Goal: Information Seeking & Learning: Learn about a topic

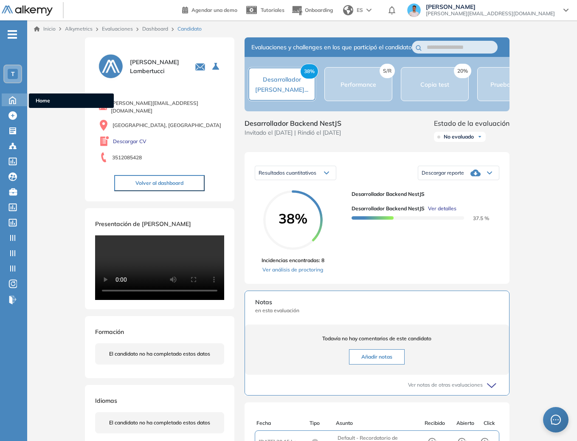
click at [20, 101] on div "Home Home" at bounding box center [15, 99] width 27 height 13
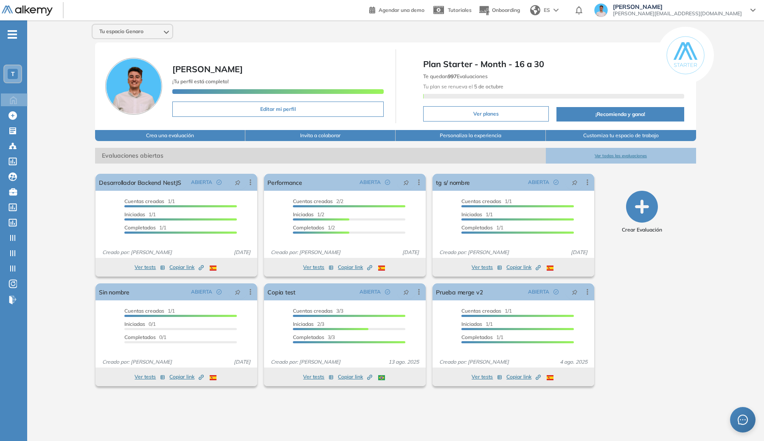
drag, startPoint x: 3, startPoint y: 81, endPoint x: 5, endPoint y: 76, distance: 5.0
click at [3, 80] on li "T" at bounding box center [13, 74] width 27 height 19
click at [6, 75] on div "T" at bounding box center [12, 73] width 17 height 17
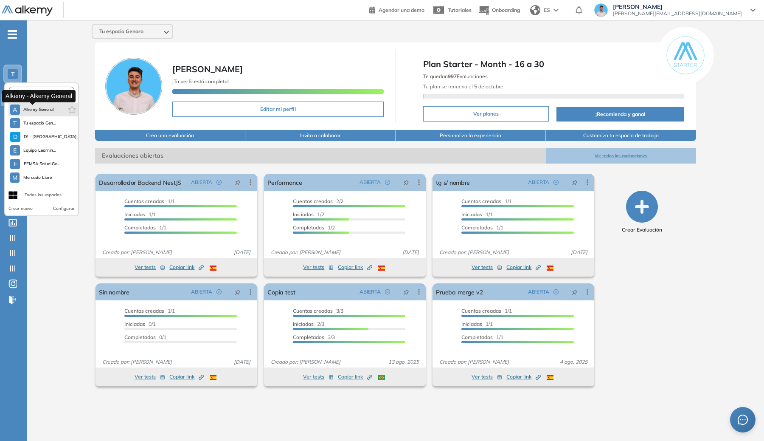
click at [29, 112] on span "Alkemy General" at bounding box center [38, 109] width 31 height 7
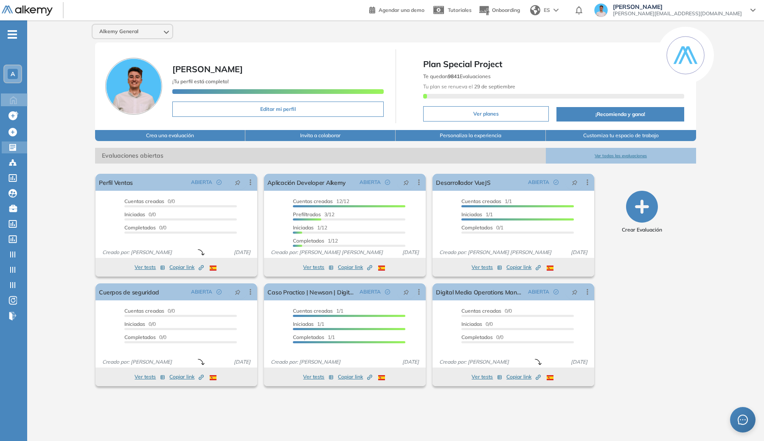
click at [15, 145] on icon at bounding box center [12, 147] width 7 height 7
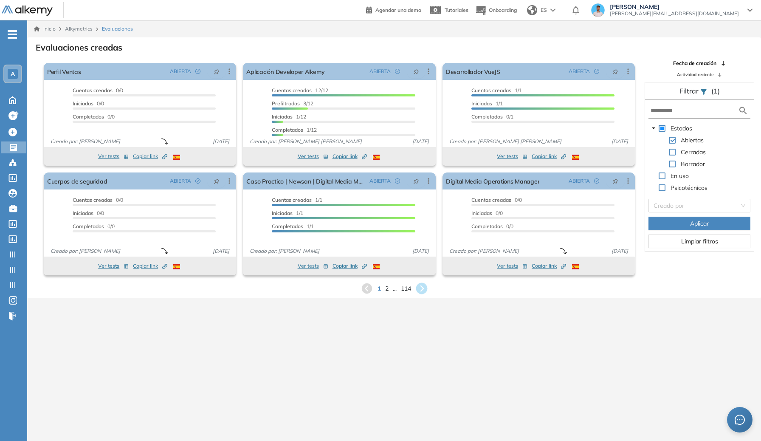
click at [426, 290] on icon at bounding box center [421, 288] width 11 height 11
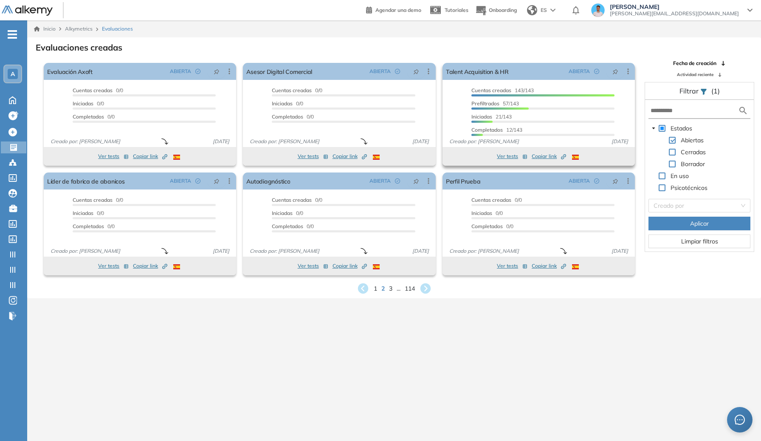
drag, startPoint x: 545, startPoint y: 158, endPoint x: 497, endPoint y: 132, distance: 54.0
click at [545, 158] on span "Copiar link Created by potrace 1.16, written by Peter Selinger 2001-2019" at bounding box center [549, 156] width 34 height 8
click at [499, 65] on link "Talent Acquisition & HR" at bounding box center [477, 71] width 63 height 17
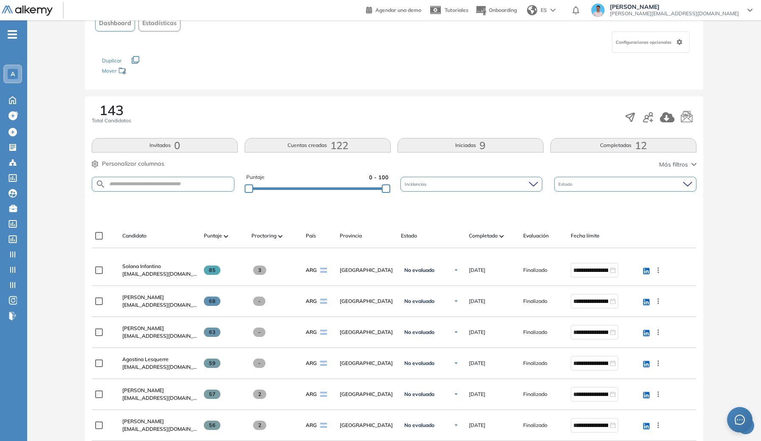
scroll to position [76, 0]
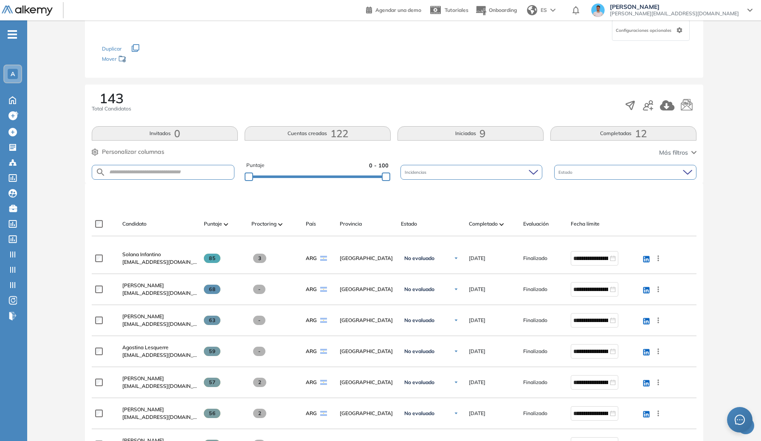
drag, startPoint x: 169, startPoint y: 182, endPoint x: 172, endPoint y: 178, distance: 4.4
click at [169, 182] on div "Puntaje 0 - 100 Incidencias Estado" at bounding box center [394, 172] width 604 height 22
click at [174, 175] on input "text" at bounding box center [170, 172] width 128 height 6
type input "****"
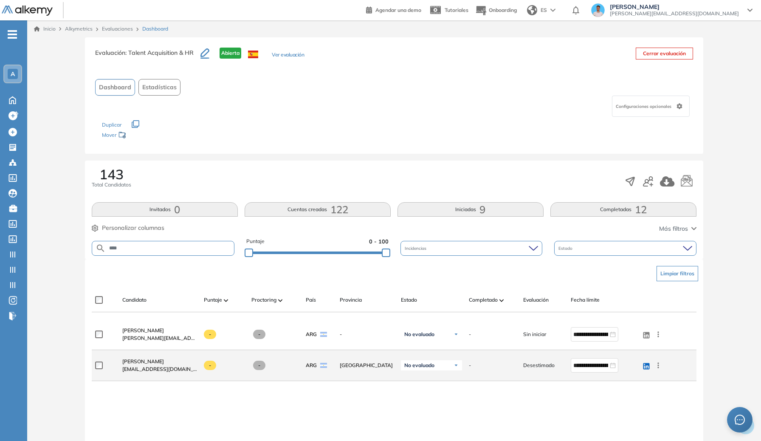
click at [148, 354] on div "Alex Gabriel SEPULCRI a.sepulcri@usal.edu.ar" at bounding box center [156, 365] width 82 height 29
click at [148, 358] on span "Alex Gabriel SEPULCRI" at bounding box center [143, 361] width 42 height 6
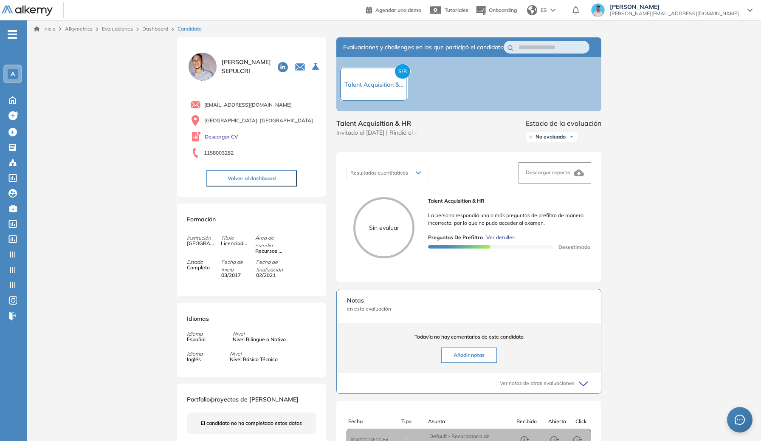
click at [507, 241] on span "Ver detalles" at bounding box center [500, 238] width 28 height 8
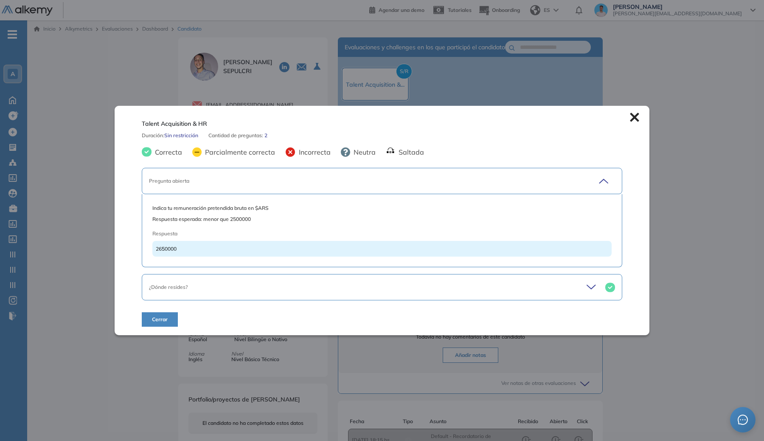
click at [339, 177] on div "Pregunta abierta" at bounding box center [382, 181] width 481 height 26
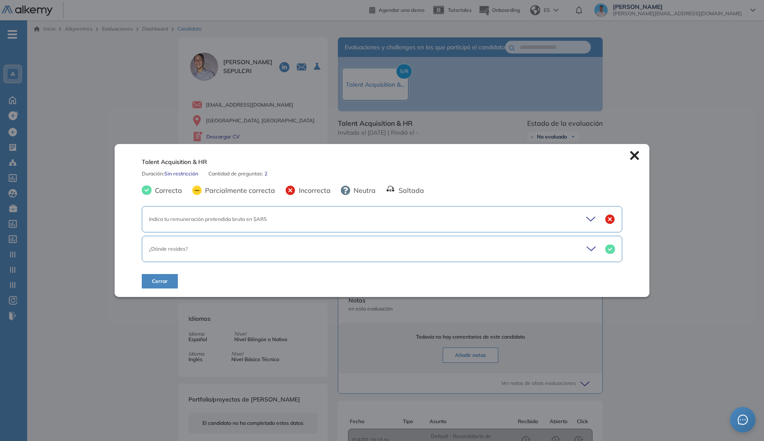
click at [373, 242] on div "¿Dónde resides?" at bounding box center [382, 249] width 481 height 26
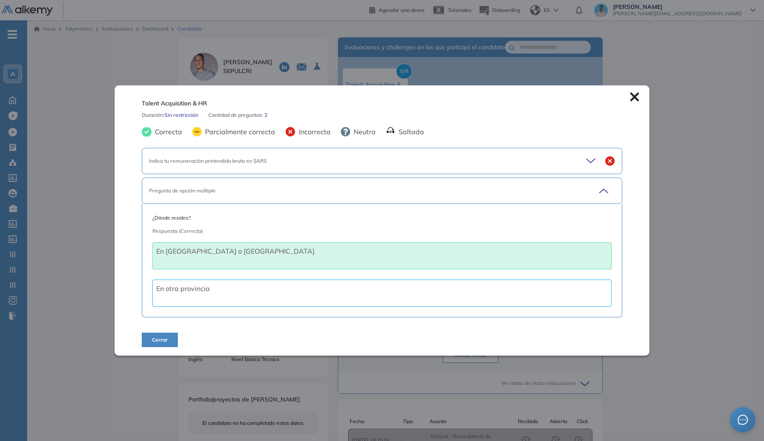
click at [341, 167] on div "Indica tu remuneración pretendida bruta en $ARS" at bounding box center [382, 161] width 481 height 26
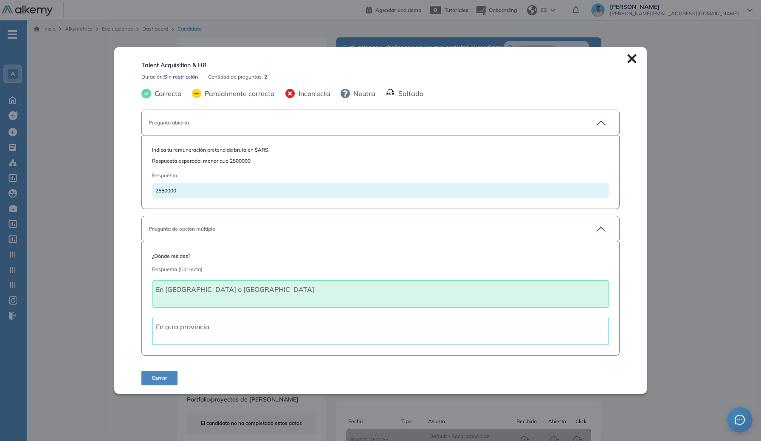
click at [668, 229] on div "Inicio Alkymetrics Evaluaciones Dashboard Candidato Talent Acquisition & HR Dur…" at bounding box center [394, 297] width 734 height 554
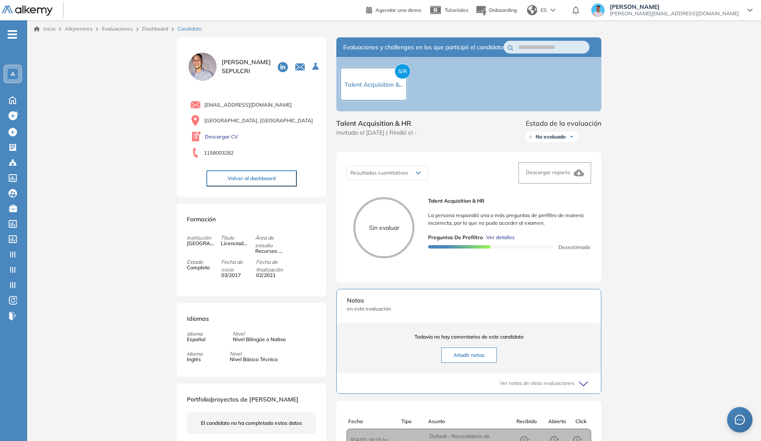
click at [162, 32] on div "Dashboard" at bounding box center [156, 29] width 35 height 8
click at [161, 29] on link "Dashboard" at bounding box center [155, 28] width 26 height 6
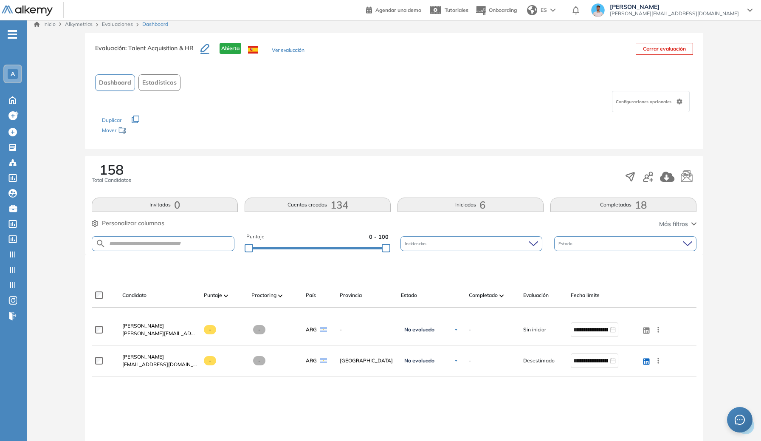
scroll to position [5, 0]
click at [205, 206] on button "Invitados 0" at bounding box center [165, 204] width 146 height 14
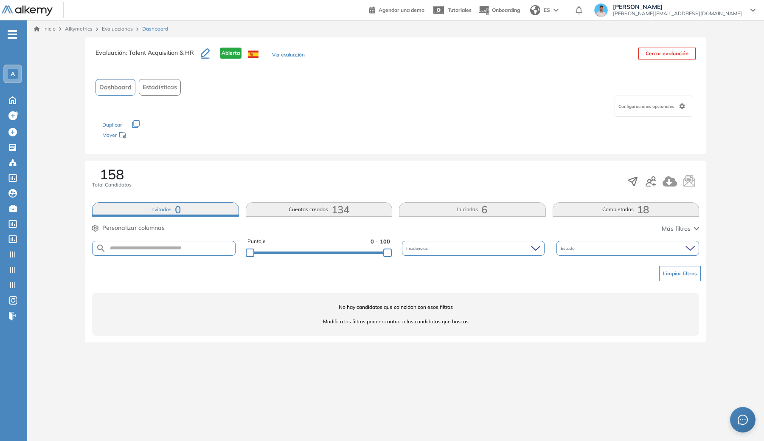
click at [530, 210] on button "Iniciadas 6" at bounding box center [472, 209] width 147 height 14
click at [593, 206] on button "Completadas 18" at bounding box center [626, 209] width 147 height 14
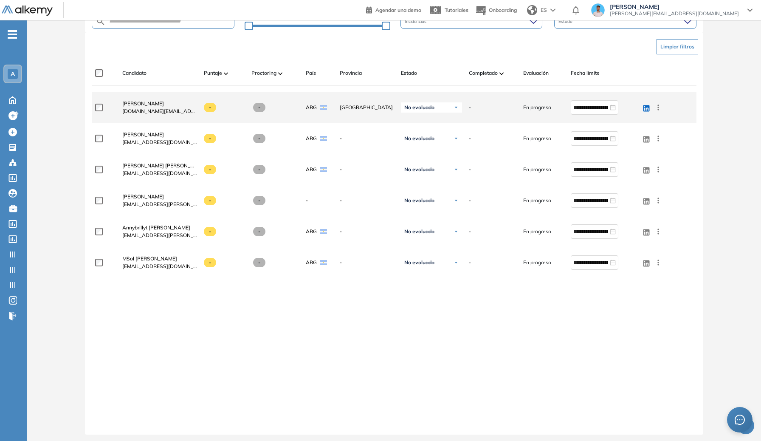
scroll to position [156, 0]
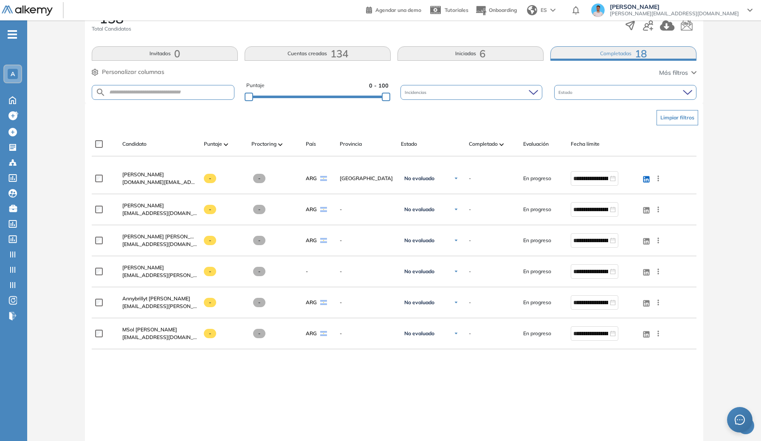
click at [326, 54] on button "Cuentas creadas 134" at bounding box center [318, 53] width 146 height 14
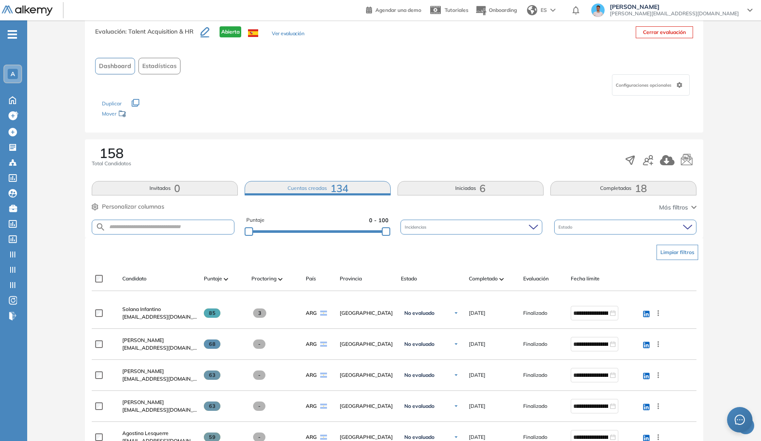
scroll to position [0, 0]
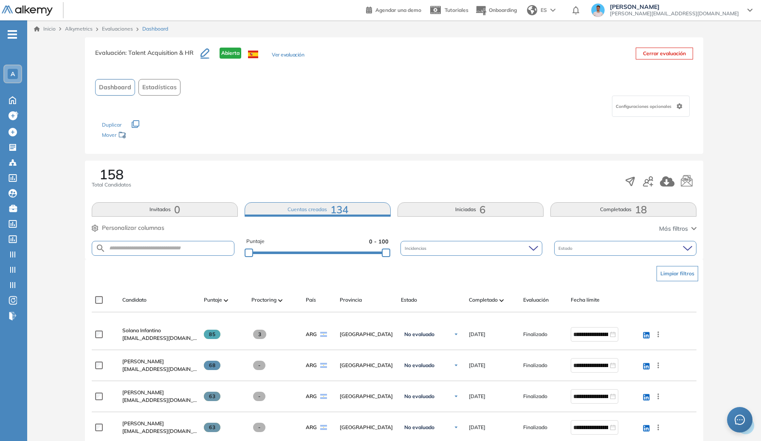
drag, startPoint x: 154, startPoint y: 257, endPoint x: 156, endPoint y: 250, distance: 7.4
click at [154, 255] on div "Puntaje 0 - 100 Incidencias Estado" at bounding box center [394, 248] width 604 height 22
click at [156, 250] on input "text" at bounding box center [170, 248] width 128 height 6
type input "***"
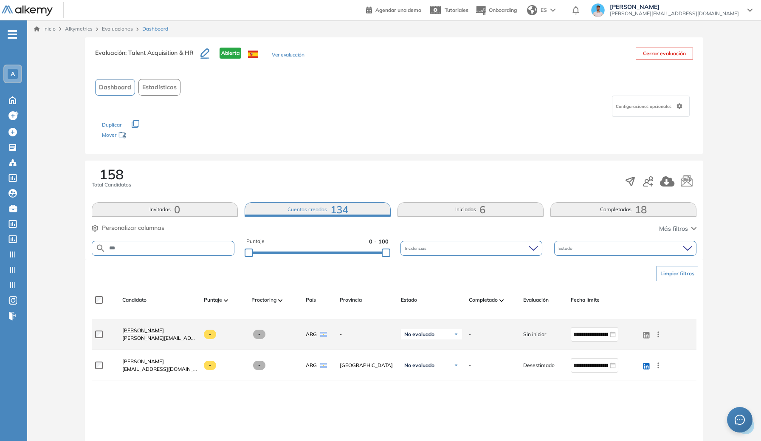
click at [155, 328] on span "[PERSON_NAME]" at bounding box center [143, 330] width 42 height 6
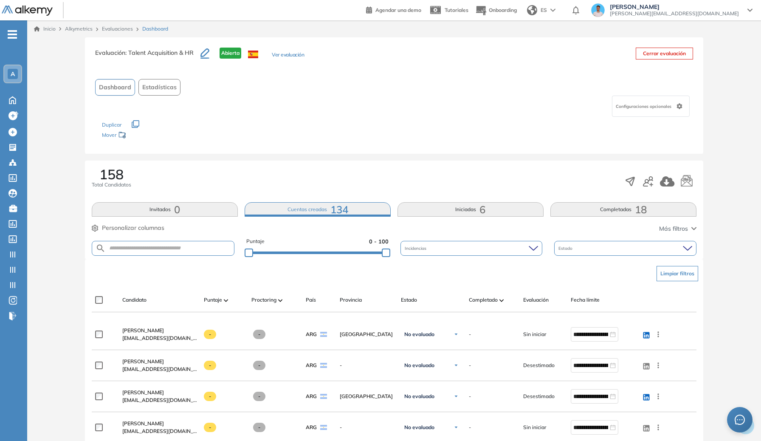
click at [194, 244] on form at bounding box center [163, 248] width 143 height 15
click at [190, 251] on input "text" at bounding box center [170, 248] width 128 height 6
type input "***"
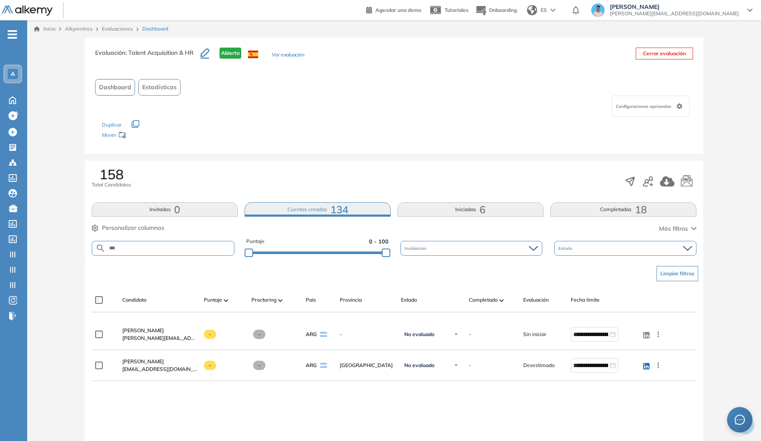
click at [144, 328] on span "[PERSON_NAME]" at bounding box center [143, 330] width 42 height 6
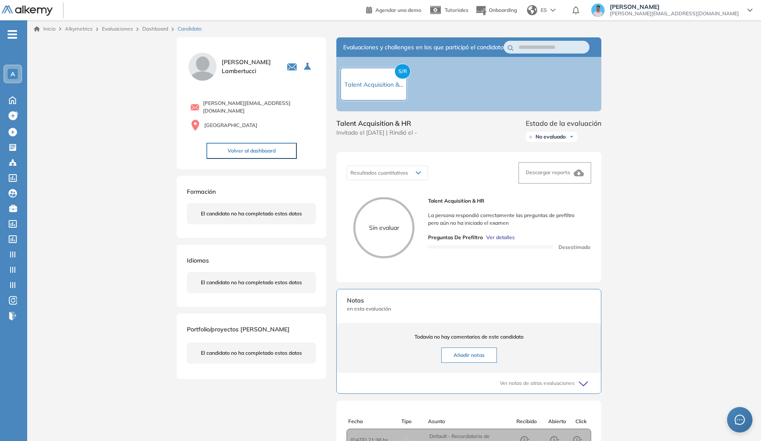
click at [491, 241] on span "Ver detalles" at bounding box center [500, 238] width 28 height 8
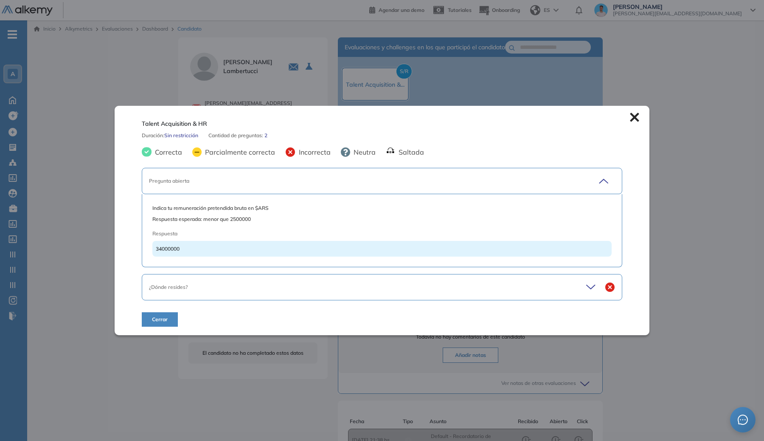
click at [476, 182] on div "Pregunta abierta" at bounding box center [359, 181] width 420 height 8
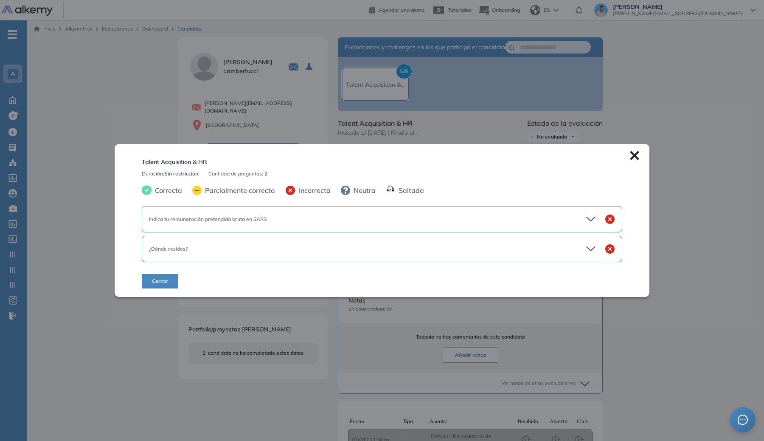
click at [316, 228] on div "Indica tu remuneración pretendida bruta en $ARS" at bounding box center [382, 219] width 481 height 26
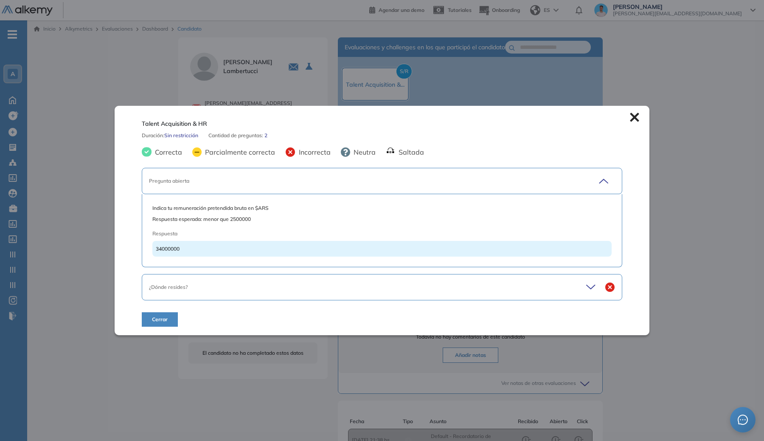
click at [321, 206] on span "Indica tu remuneración pretendida bruta en $ARS" at bounding box center [381, 208] width 459 height 8
click at [350, 184] on div "Pregunta abierta" at bounding box center [359, 181] width 420 height 8
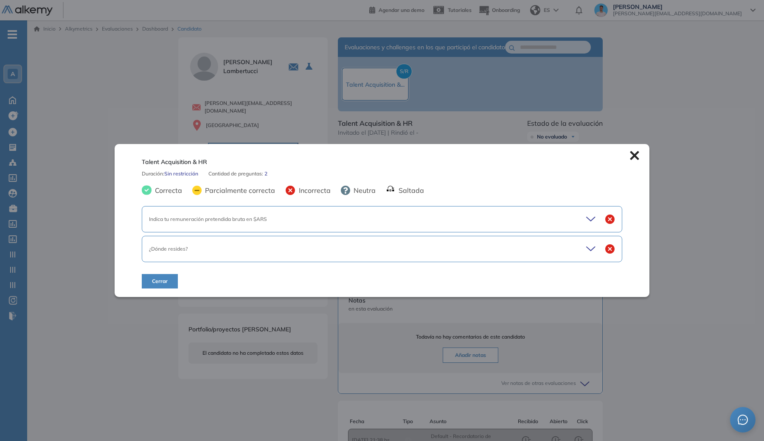
click at [370, 255] on div "¿Dónde resides?" at bounding box center [382, 249] width 481 height 26
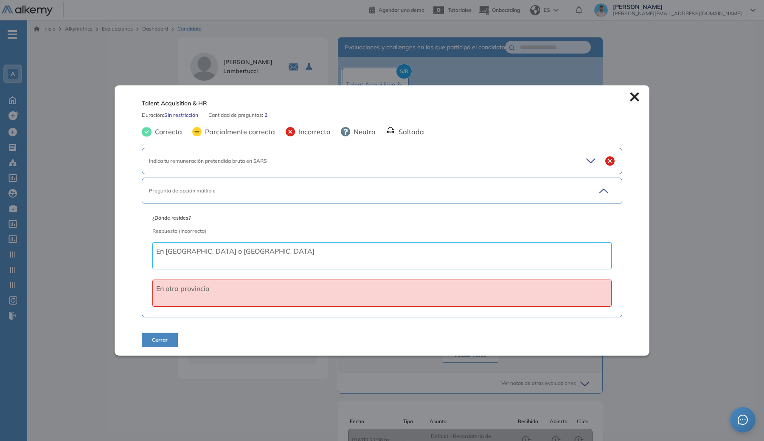
click at [408, 188] on div "Pregunta de opción múltiple" at bounding box center [359, 191] width 420 height 8
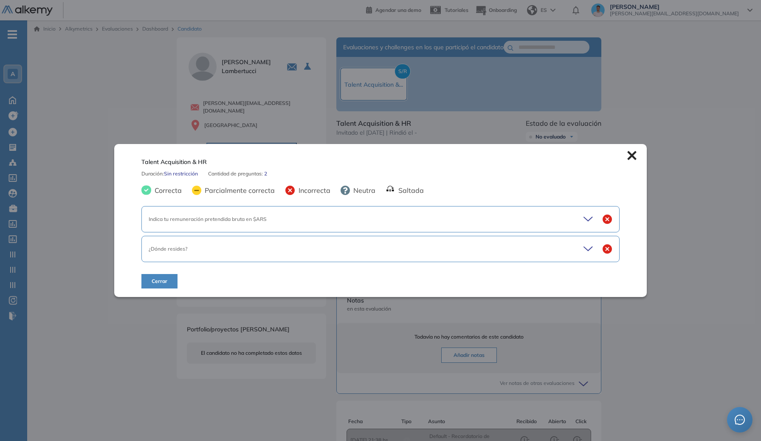
click at [396, 91] on div "Talent Acquisition & HR Duración : Sin restricción Cantidad de preguntas: 2 Cor…" at bounding box center [394, 295] width 442 height 516
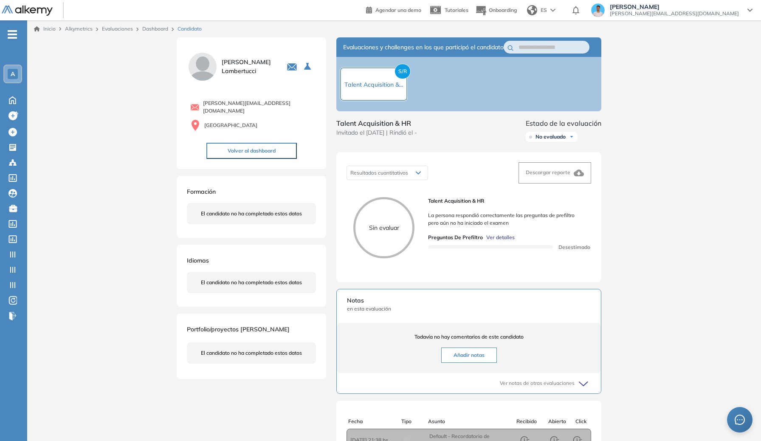
click at [149, 31] on link "Dashboard" at bounding box center [155, 28] width 26 height 6
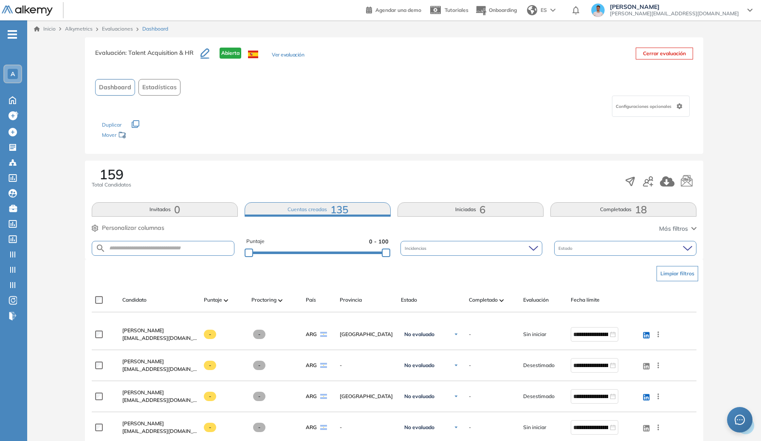
click at [611, 208] on button "Completadas 18" at bounding box center [623, 209] width 146 height 14
click at [14, 37] on span "-" at bounding box center [12, 33] width 9 height 7
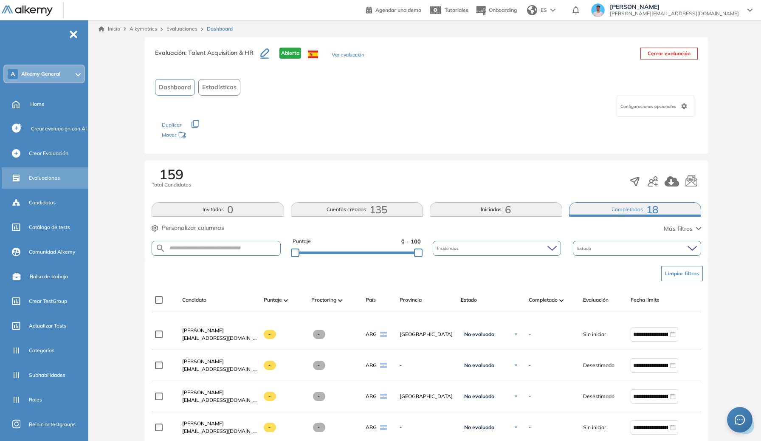
click at [43, 177] on span "Evaluaciones" at bounding box center [44, 178] width 31 height 8
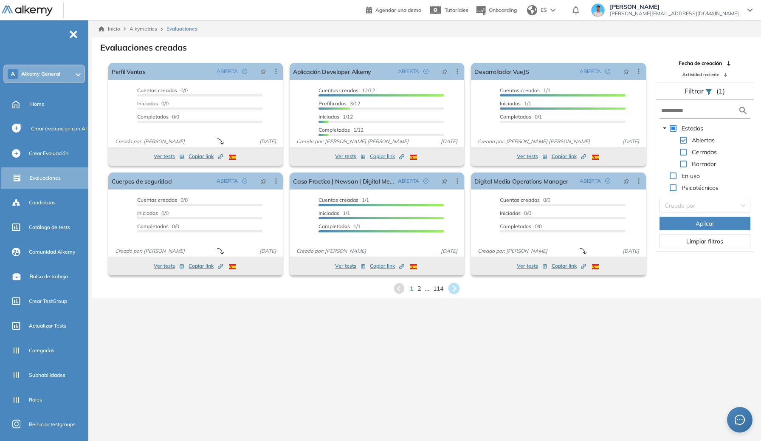
click at [457, 288] on icon at bounding box center [453, 288] width 11 height 11
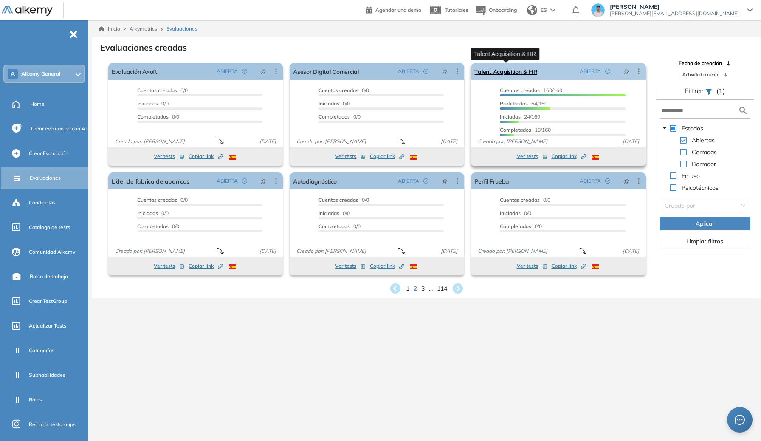
click at [514, 76] on link "Talent Acquisition & HR" at bounding box center [505, 71] width 63 height 17
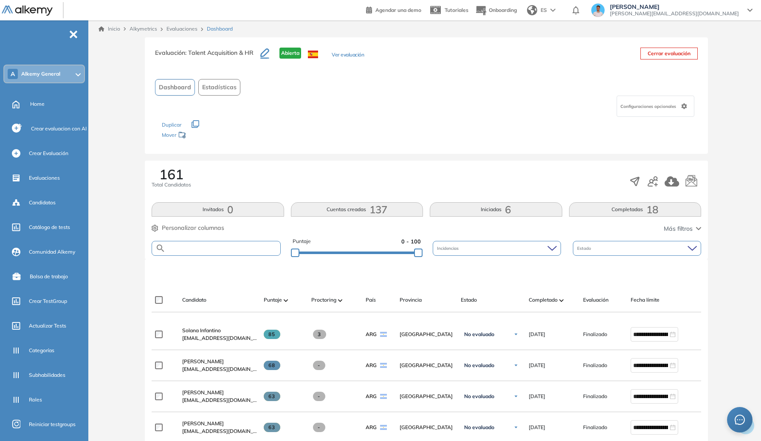
click at [198, 247] on input "text" at bounding box center [223, 248] width 115 height 6
type input "****"
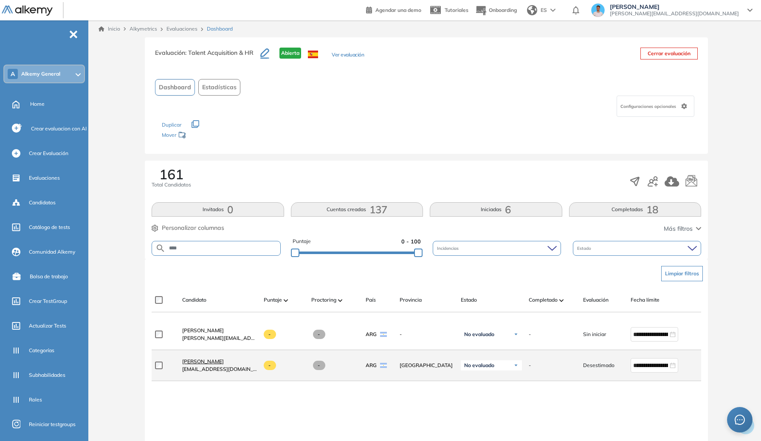
click at [215, 364] on span "Alex Gabriel SEPULCRI" at bounding box center [203, 361] width 42 height 6
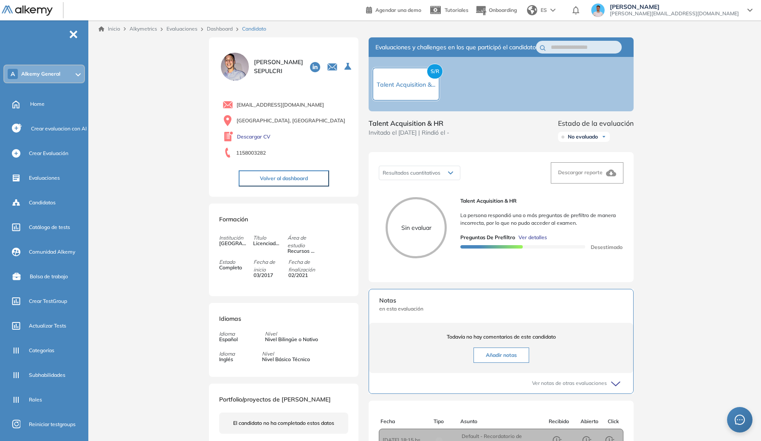
click at [531, 241] on span "Ver detalles" at bounding box center [532, 238] width 28 height 8
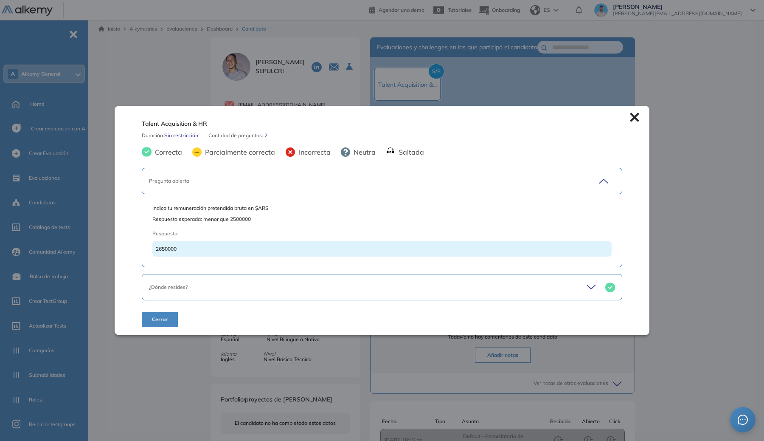
click at [432, 169] on div "Pregunta abierta" at bounding box center [382, 181] width 481 height 26
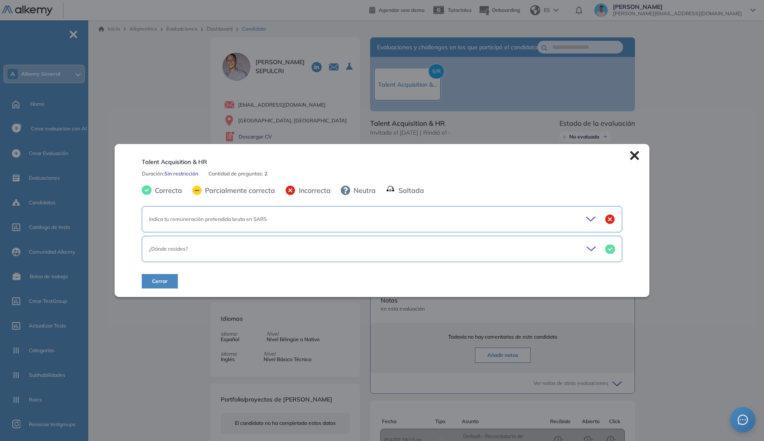
click at [396, 214] on div "Indica tu remuneración pretendida bruta en $ARS" at bounding box center [382, 219] width 481 height 26
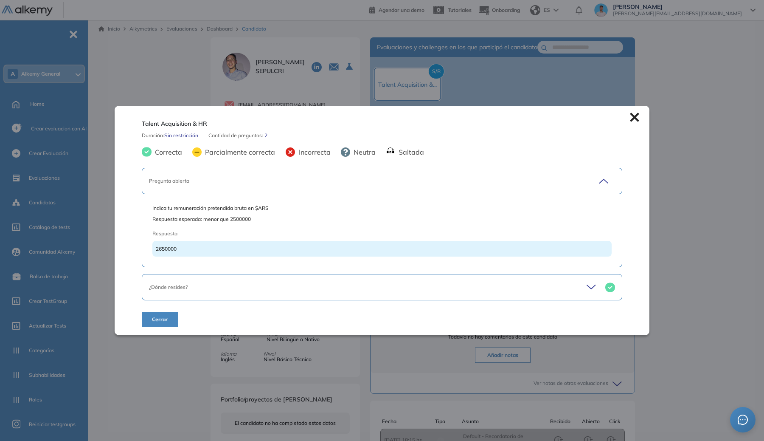
click at [397, 190] on div "Pregunta abierta" at bounding box center [382, 181] width 481 height 26
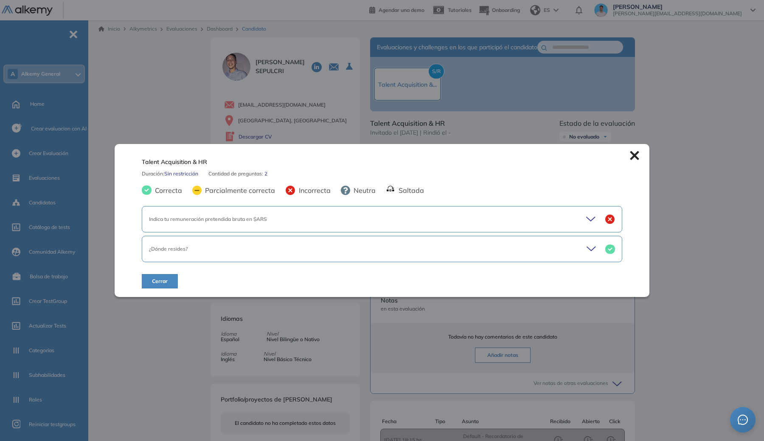
drag, startPoint x: 631, startPoint y: 155, endPoint x: 626, endPoint y: 156, distance: 4.7
click at [631, 155] on icon at bounding box center [634, 155] width 9 height 9
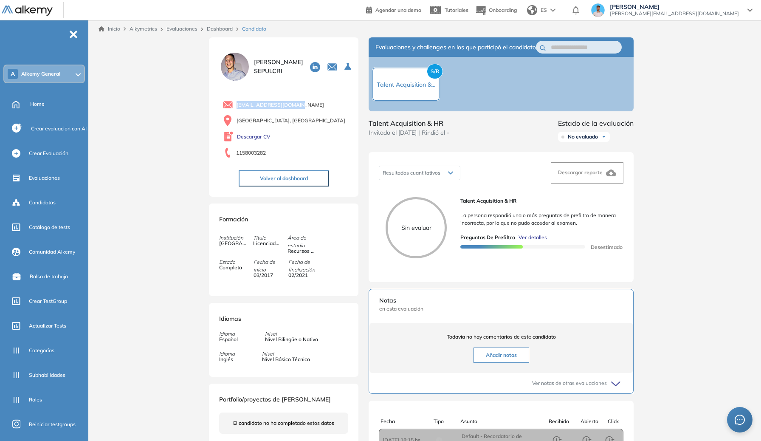
copy span "a.sepulcri@usal.edu.ar"
drag, startPoint x: 293, startPoint y: 105, endPoint x: 218, endPoint y: 103, distance: 75.6
click at [218, 103] on div "Alex Gabriel SEPULCRI a.sepulcri@usal.edu.ar Buenos Aires, Argentina Descargar …" at bounding box center [283, 116] width 149 height 159
click at [217, 31] on link "Dashboard" at bounding box center [220, 28] width 26 height 6
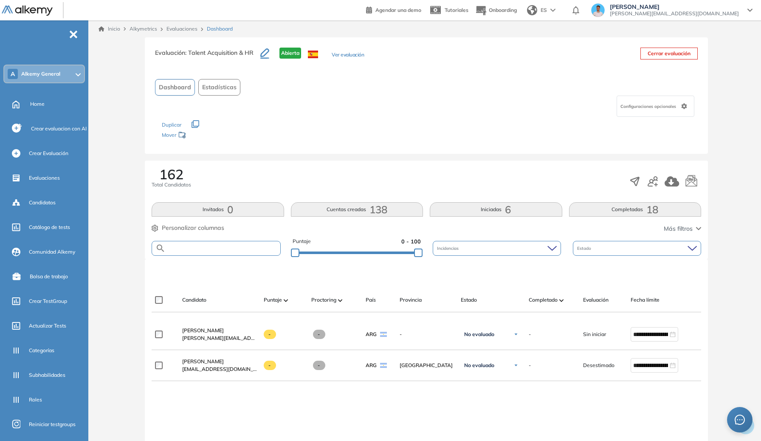
click at [248, 250] on input "text" at bounding box center [223, 248] width 115 height 6
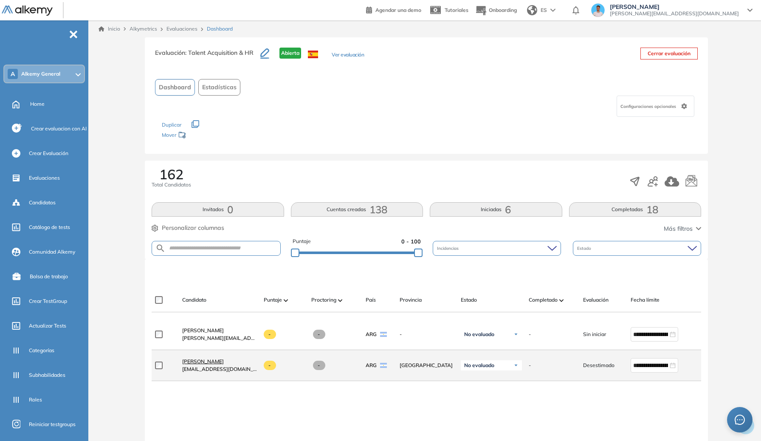
click at [221, 364] on span "Alex Gabriel SEPULCRI" at bounding box center [203, 361] width 42 height 6
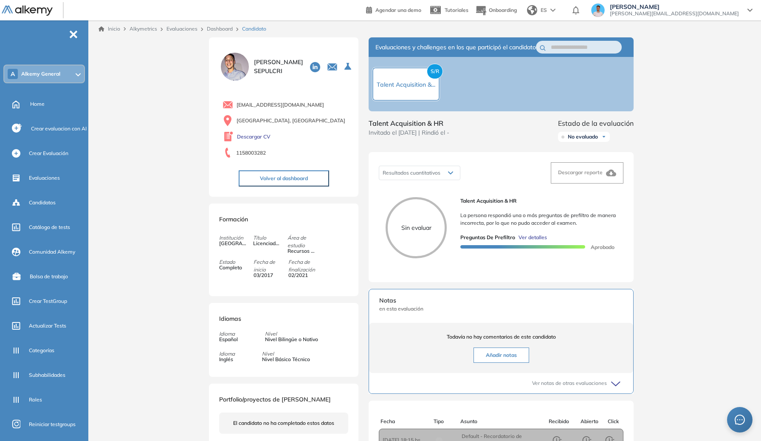
click at [544, 241] on span "Ver detalles" at bounding box center [532, 238] width 28 height 8
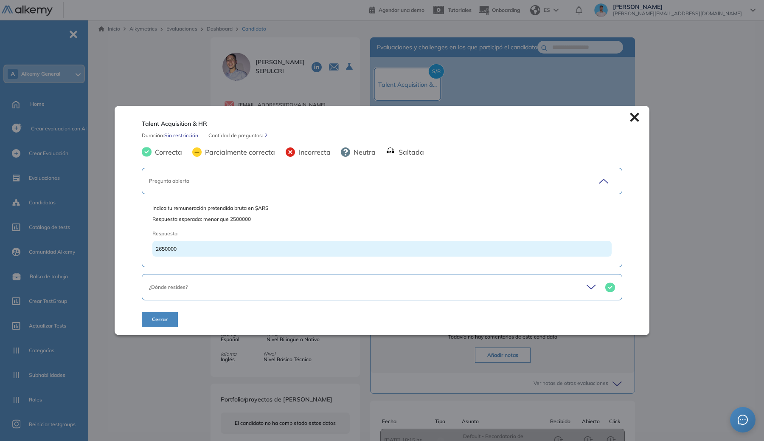
drag, startPoint x: 600, startPoint y: 173, endPoint x: 606, endPoint y: 173, distance: 5.5
click at [602, 176] on div "Pregunta abierta" at bounding box center [382, 181] width 481 height 26
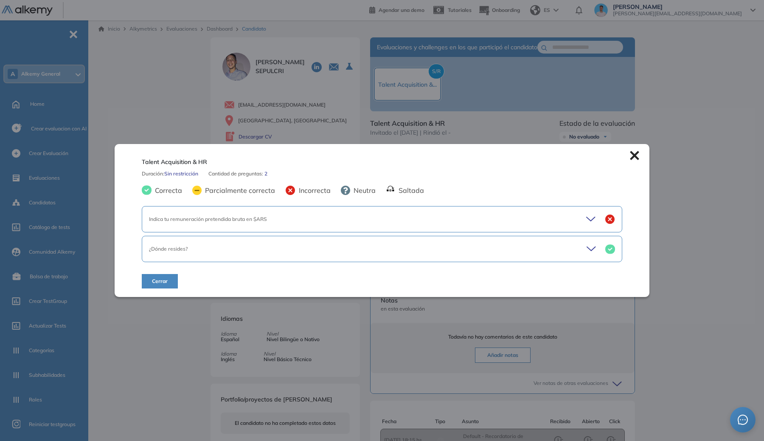
click at [424, 220] on div "Indica tu remuneración pretendida bruta en $ARS" at bounding box center [359, 219] width 420 height 8
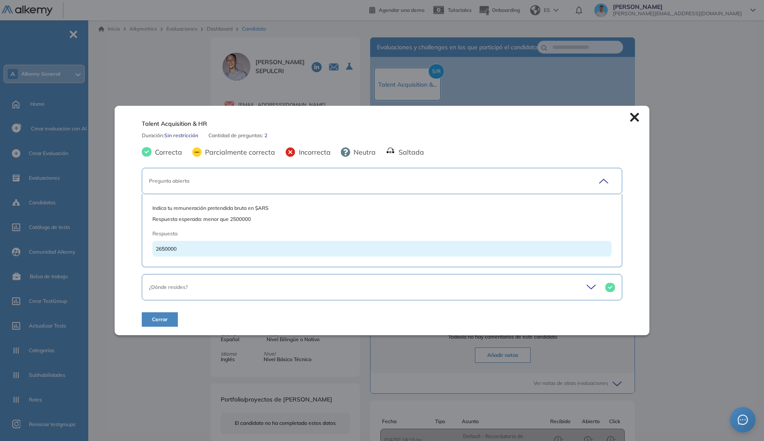
click at [487, 182] on div "Pregunta abierta" at bounding box center [359, 181] width 420 height 8
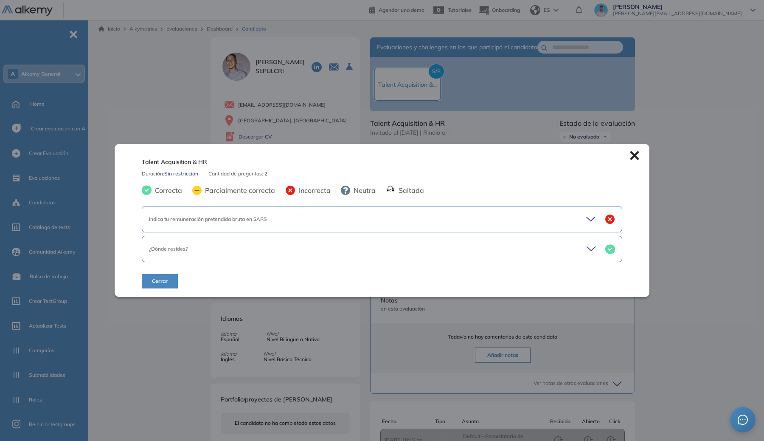
click at [636, 154] on icon at bounding box center [634, 155] width 9 height 9
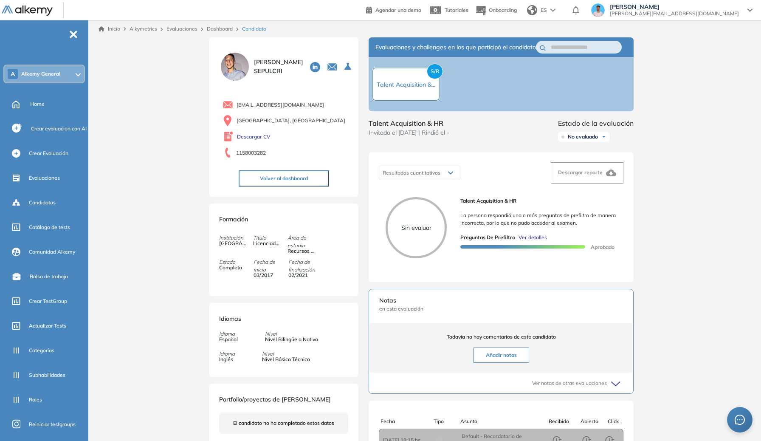
click at [234, 29] on div "Dashboard" at bounding box center [220, 29] width 35 height 8
click at [229, 26] on link "Dashboard" at bounding box center [220, 28] width 26 height 6
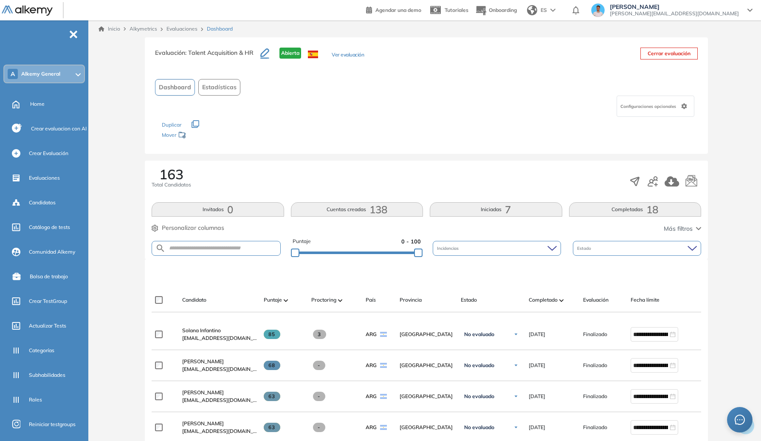
drag, startPoint x: 220, startPoint y: 258, endPoint x: 223, endPoint y: 253, distance: 5.9
click at [220, 258] on div "Puntaje 0 - 100 Incidencias Estado" at bounding box center [426, 248] width 549 height 22
click at [227, 249] on input "text" at bounding box center [223, 248] width 115 height 6
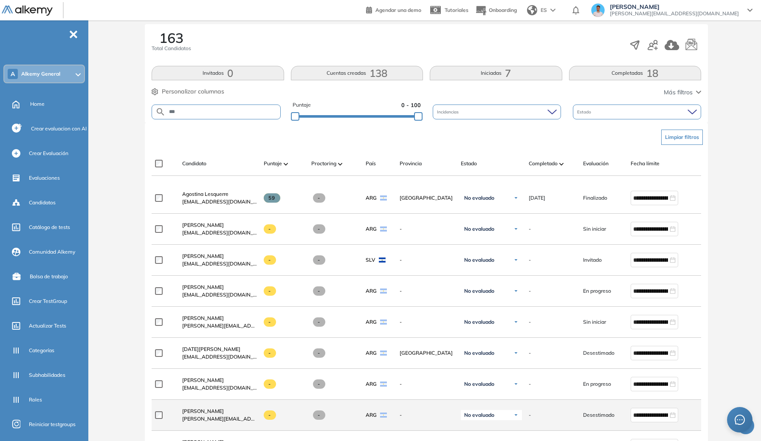
scroll to position [214, 0]
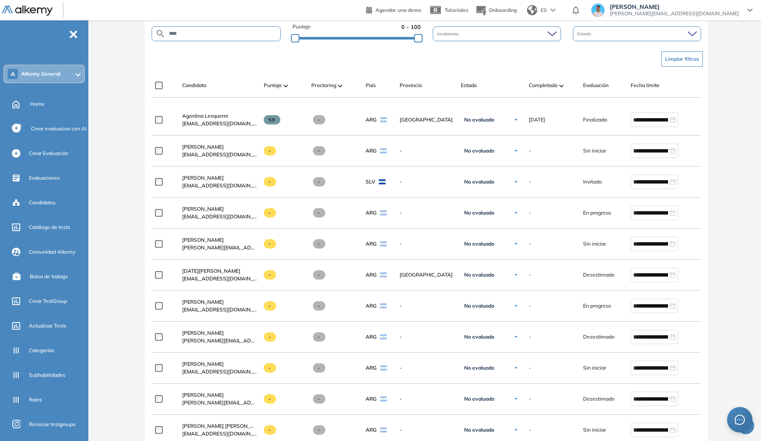
type input "****"
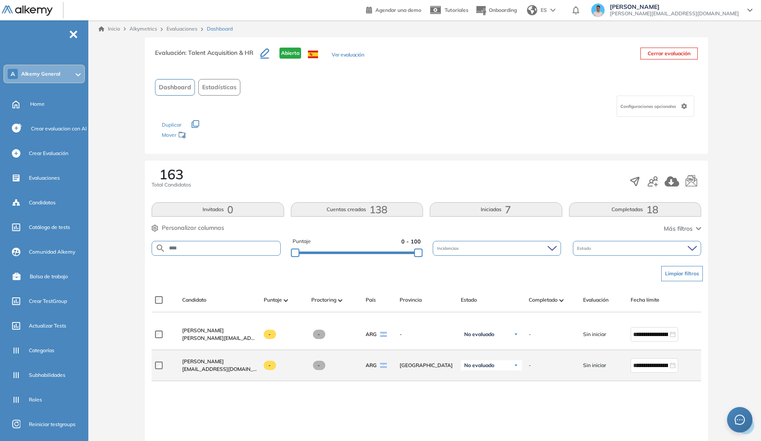
click at [206, 360] on div "Alex Gabriel SEPULCRI a.sepulcri@usal.edu.ar" at bounding box center [216, 365] width 82 height 29
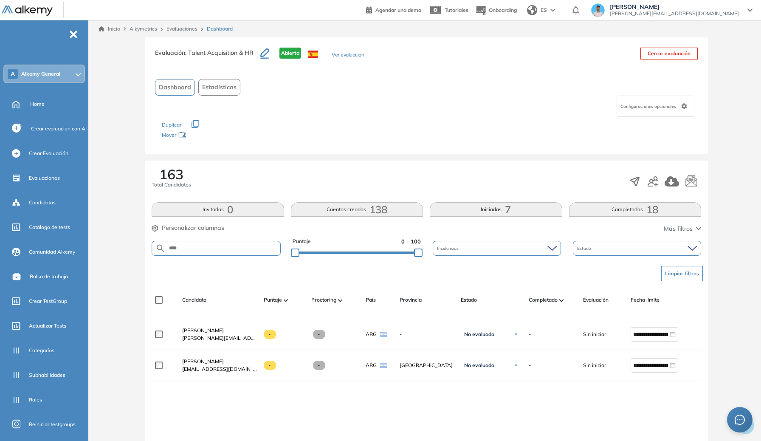
click at [191, 362] on span "Alex Gabriel SEPULCRI" at bounding box center [203, 361] width 42 height 6
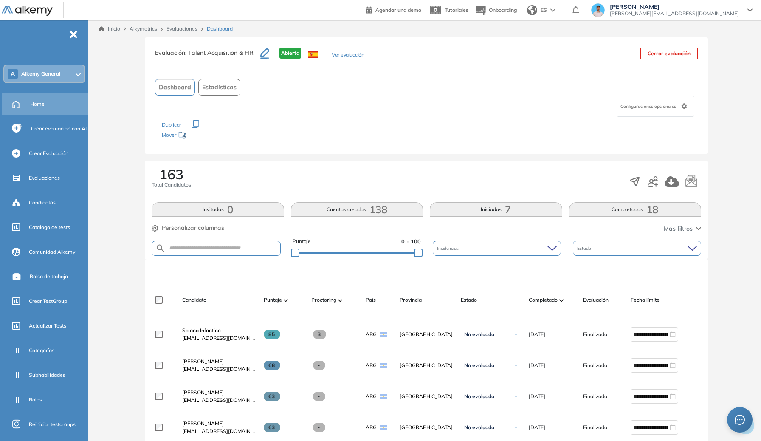
click at [40, 99] on div "Home" at bounding box center [58, 104] width 56 height 14
